Goal: Transaction & Acquisition: Purchase product/service

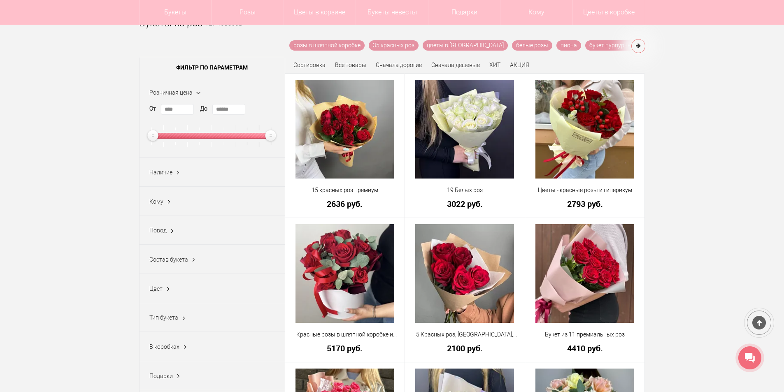
scroll to position [82, 0]
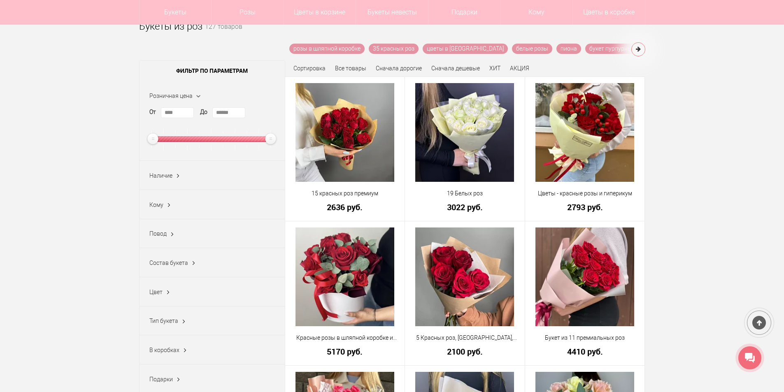
click at [178, 179] on ins at bounding box center [178, 176] width 9 height 11
click at [178, 178] on ins at bounding box center [177, 176] width 11 height 9
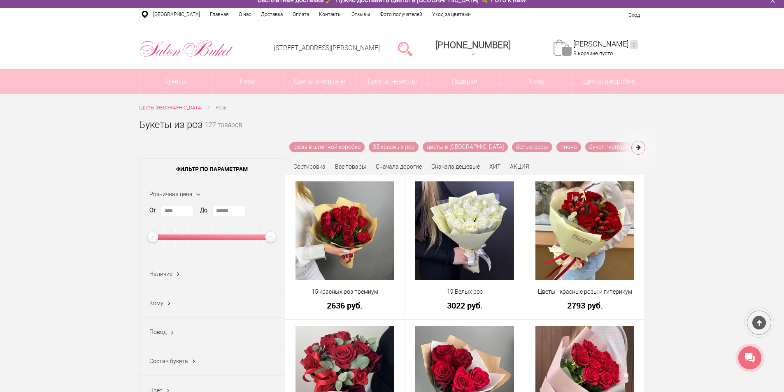
scroll to position [0, 0]
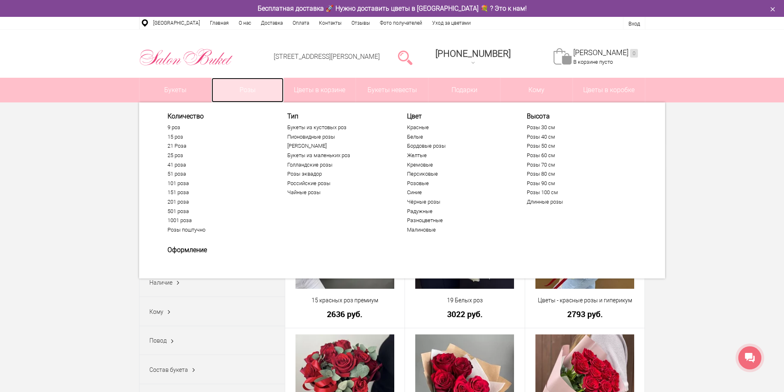
click at [246, 91] on link "Розы" at bounding box center [248, 90] width 72 height 25
click at [170, 128] on link "9 роз" at bounding box center [218, 127] width 101 height 7
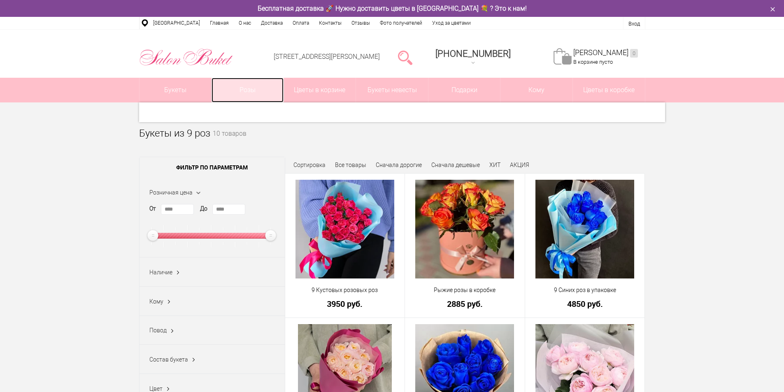
click at [245, 94] on link "Розы" at bounding box center [248, 90] width 72 height 25
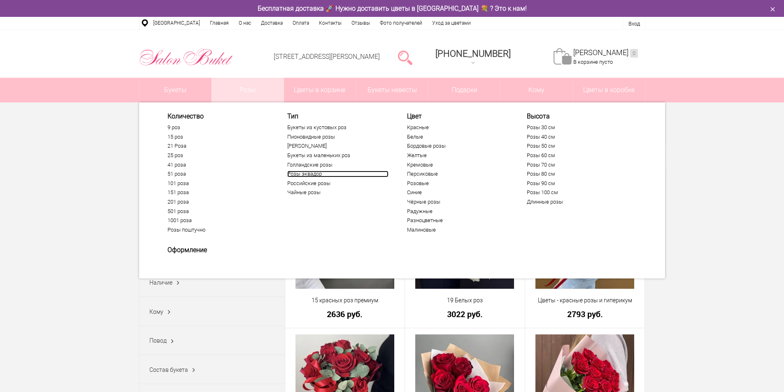
click at [307, 172] on link "Розы эквадор" at bounding box center [337, 174] width 101 height 7
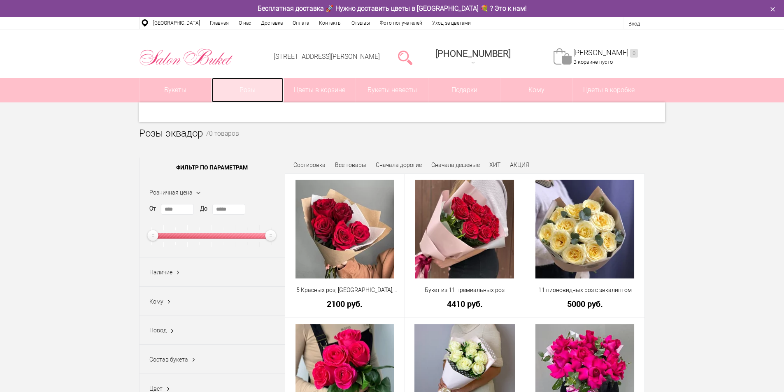
click at [244, 90] on link "Розы" at bounding box center [248, 90] width 72 height 25
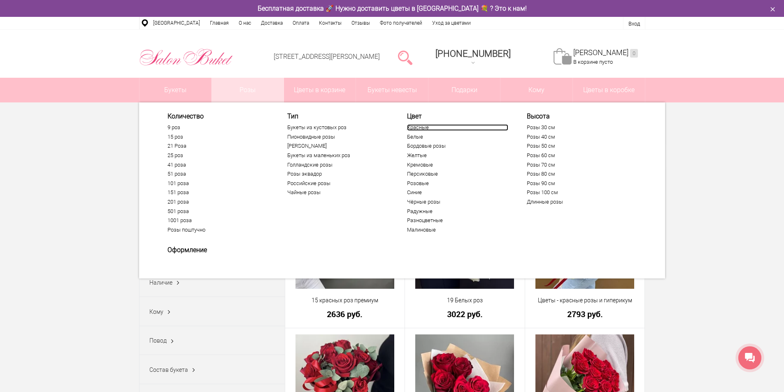
click at [422, 126] on link "Красные" at bounding box center [457, 127] width 101 height 7
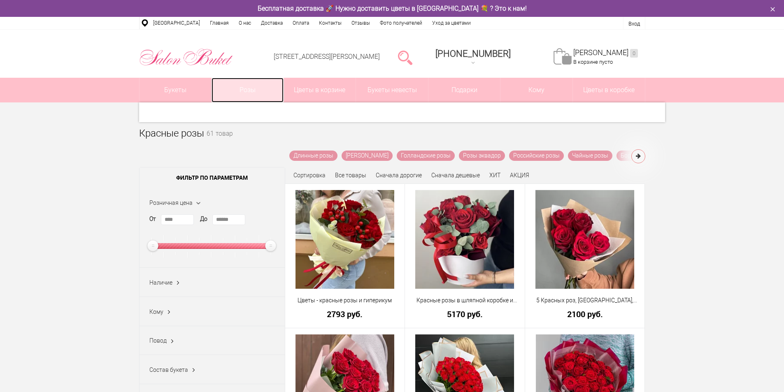
click at [246, 88] on link "Розы" at bounding box center [248, 90] width 72 height 25
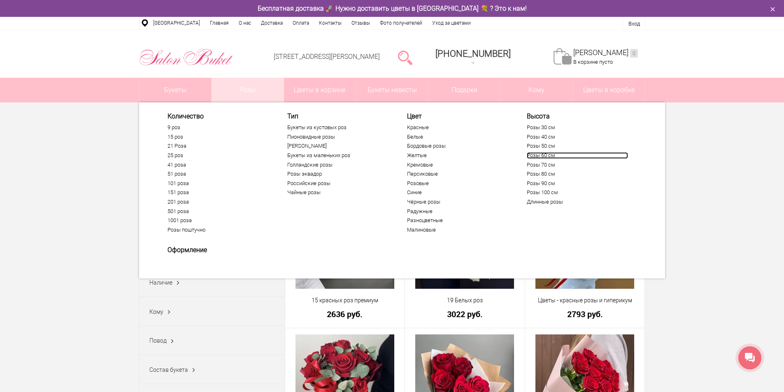
click at [540, 155] on link "Розы 60 см" at bounding box center [577, 155] width 101 height 7
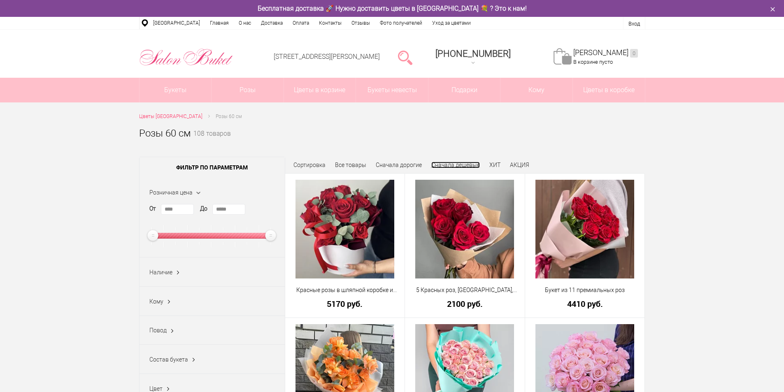
click at [462, 165] on link "Сначала дешевые" at bounding box center [455, 165] width 49 height 7
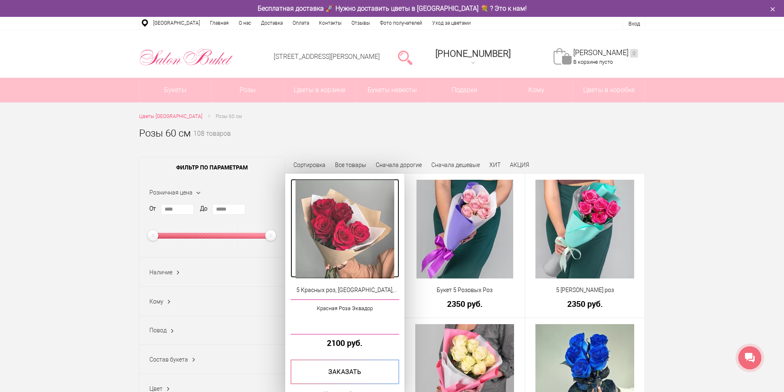
click at [342, 227] on img at bounding box center [345, 229] width 99 height 99
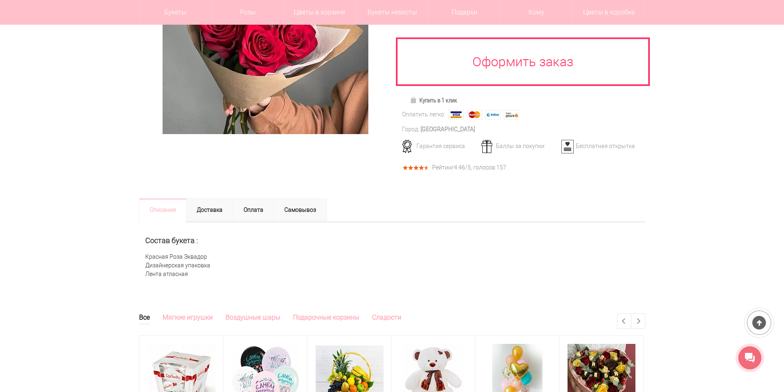
scroll to position [206, 0]
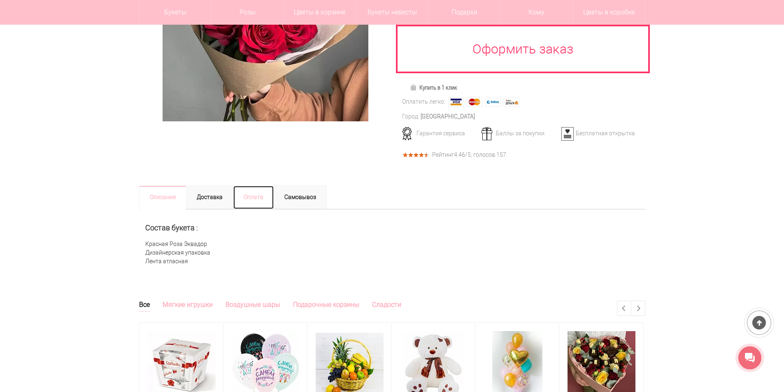
click at [259, 186] on link "Оплата" at bounding box center [253, 198] width 41 height 24
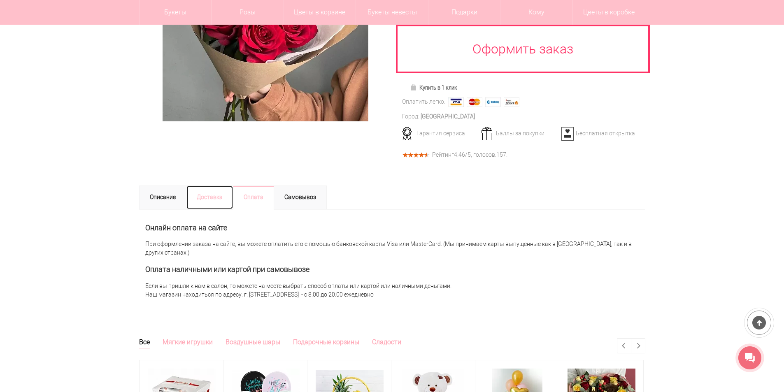
click at [216, 186] on link "Доставка" at bounding box center [209, 198] width 47 height 24
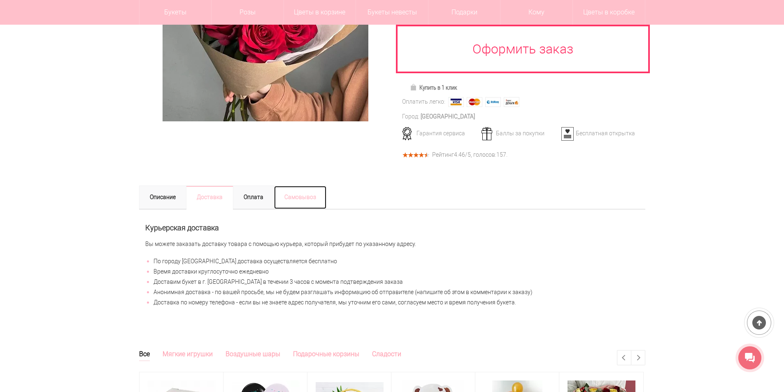
click at [298, 186] on link "Самовывоз" at bounding box center [300, 198] width 53 height 24
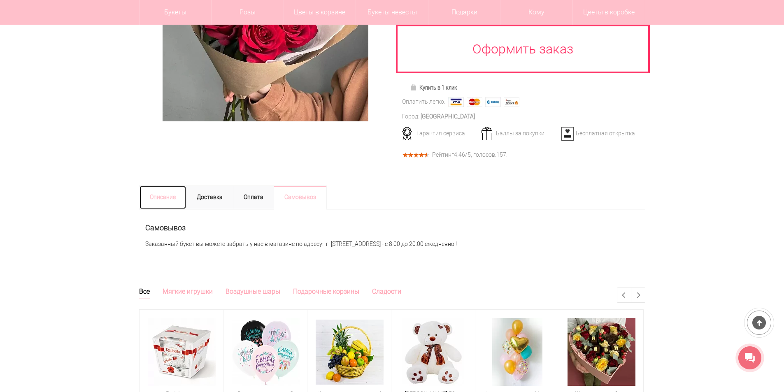
click at [166, 186] on link "Описание" at bounding box center [162, 198] width 47 height 24
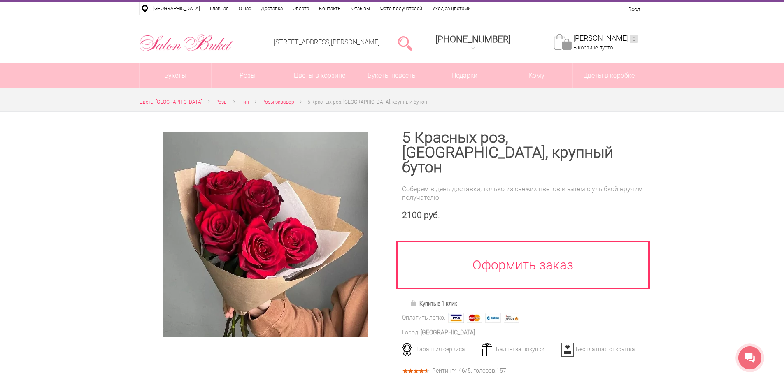
scroll to position [0, 0]
